Goal: Information Seeking & Learning: Learn about a topic

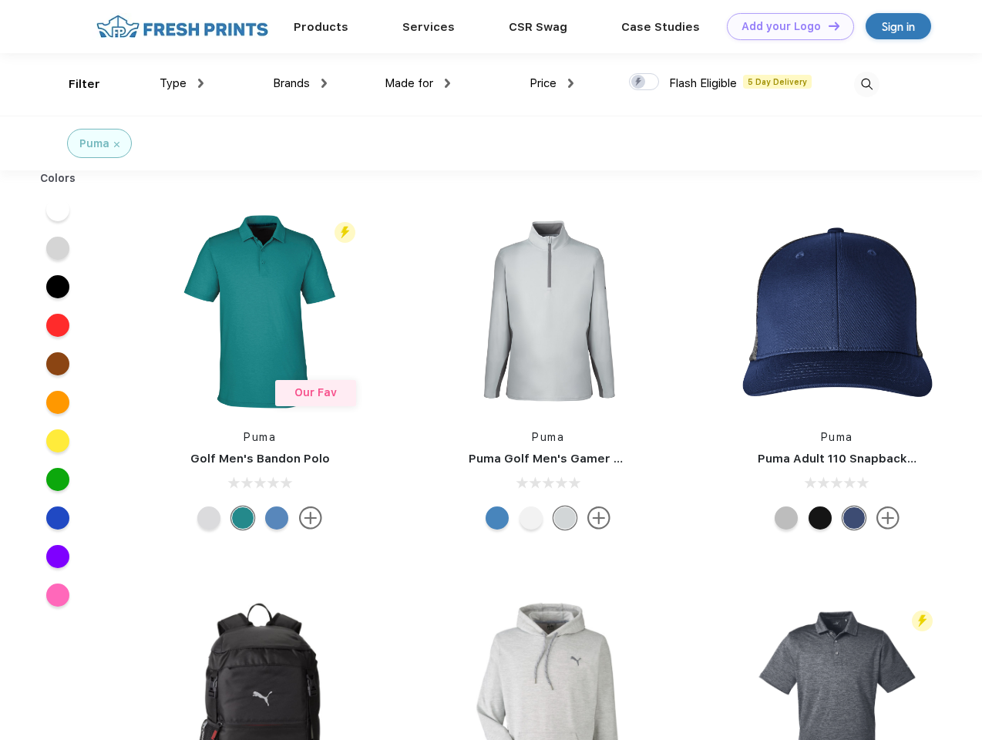
click at [785, 26] on link "Add your Logo Design Tool" at bounding box center [790, 26] width 127 height 27
click at [0, 0] on div "Design Tool" at bounding box center [0, 0] width 0 height 0
click at [827, 25] on link "Add your Logo Design Tool" at bounding box center [790, 26] width 127 height 27
click at [74, 84] on div "Filter" at bounding box center [85, 85] width 32 height 18
click at [182, 83] on span "Type" at bounding box center [173, 83] width 27 height 14
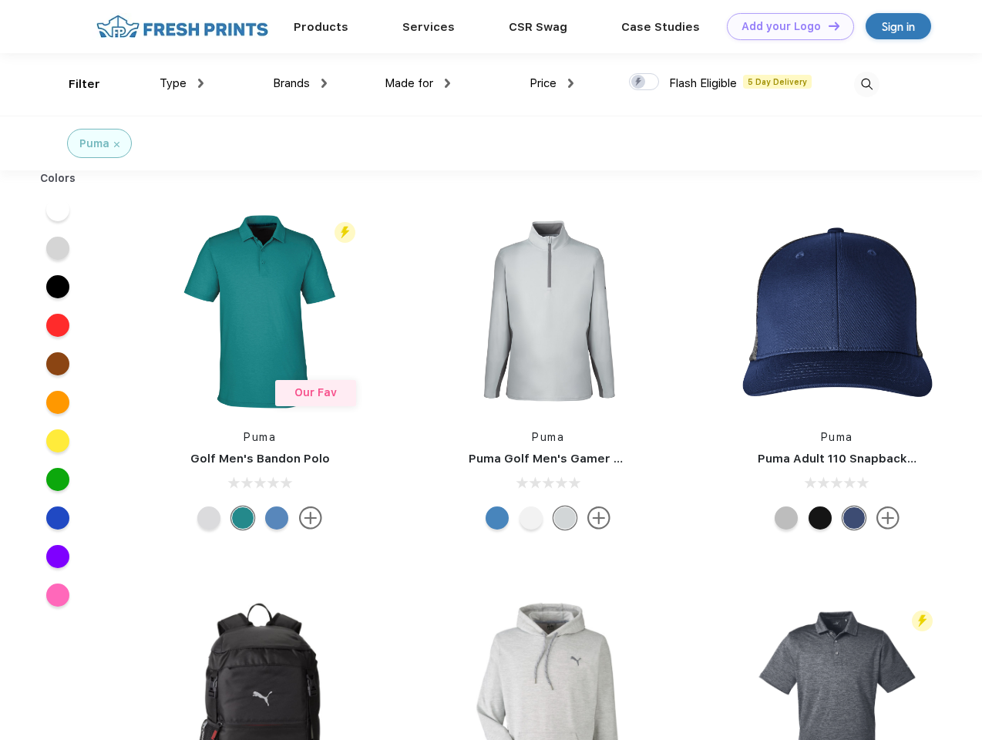
click at [300, 83] on span "Brands" at bounding box center [291, 83] width 37 height 14
click at [418, 83] on span "Made for" at bounding box center [409, 83] width 49 height 14
click at [552, 83] on span "Price" at bounding box center [542, 83] width 27 height 14
click at [644, 82] on div at bounding box center [644, 81] width 30 height 17
click at [639, 82] on input "checkbox" at bounding box center [634, 77] width 10 height 10
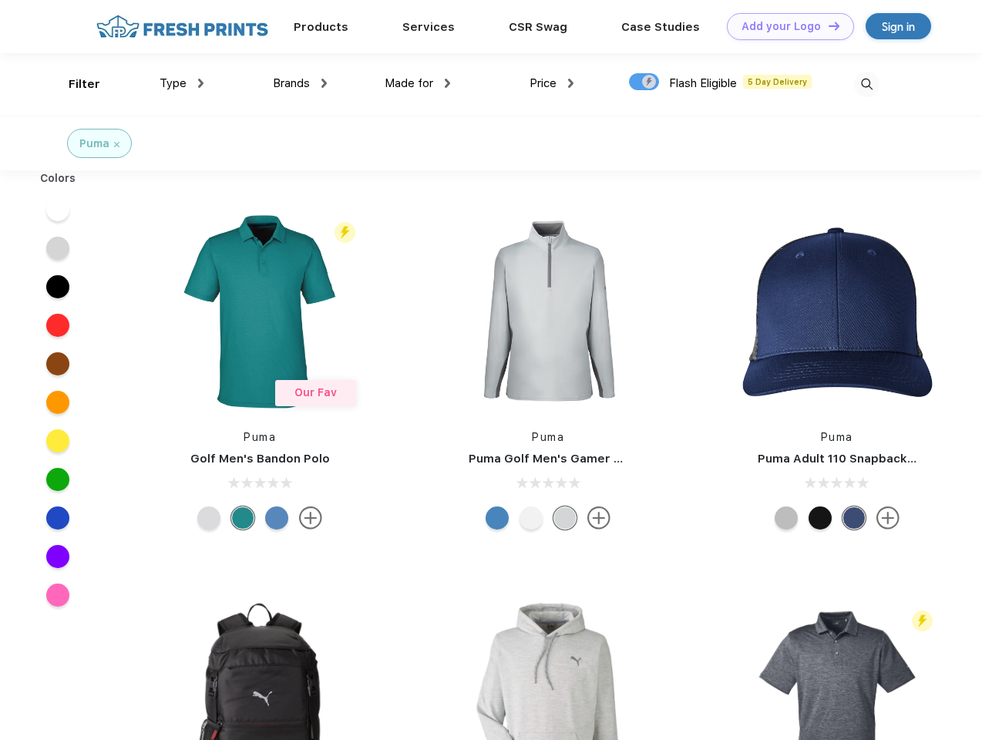
click at [866, 84] on img at bounding box center [866, 84] width 25 height 25
